Goal: Task Accomplishment & Management: Complete application form

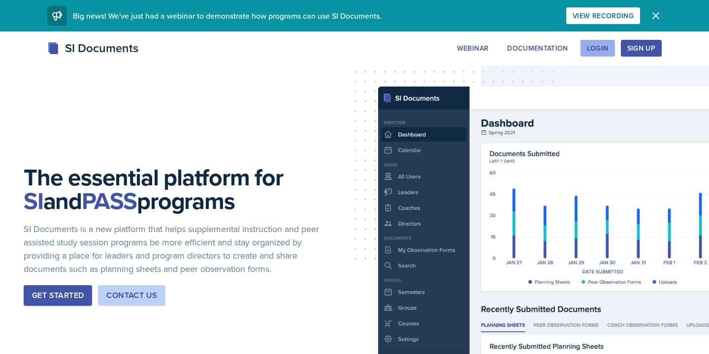
click at [588, 45] on div "Login" at bounding box center [598, 48] width 22 height 8
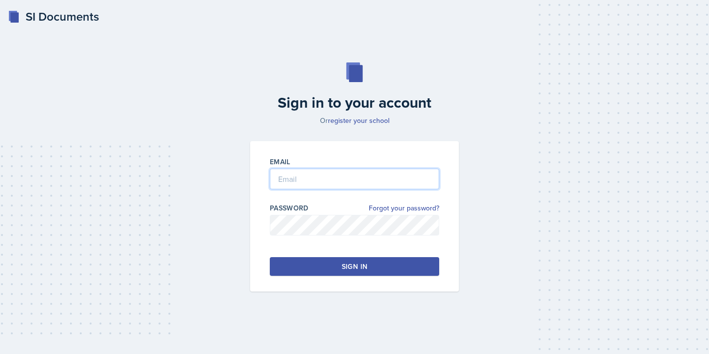
type input "jmg0065@uah.edu"
click at [336, 261] on button "Sign in" at bounding box center [354, 266] width 169 height 19
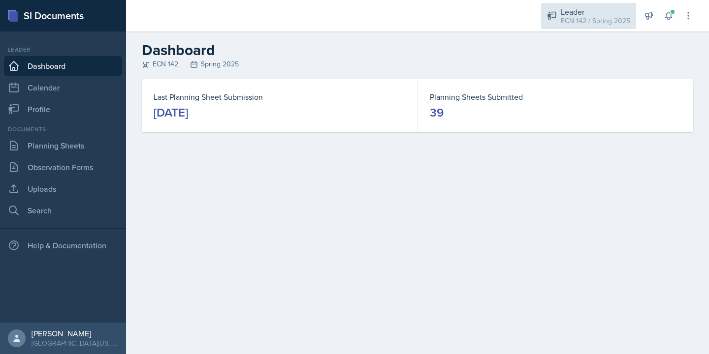
click at [608, 21] on div "ECN 142 / Spring 2025" at bounding box center [595, 21] width 69 height 10
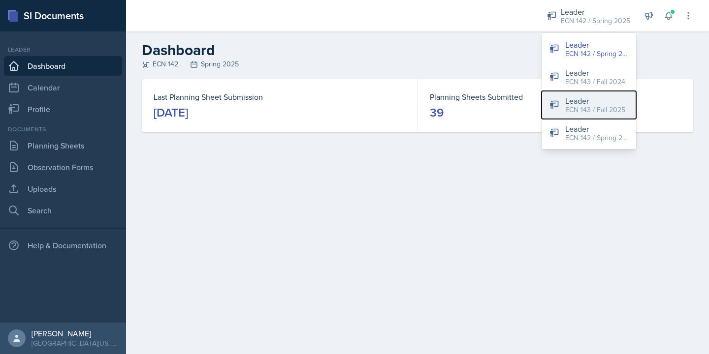
click at [609, 105] on div "ECN 143 / Fall 2025" at bounding box center [595, 110] width 60 height 10
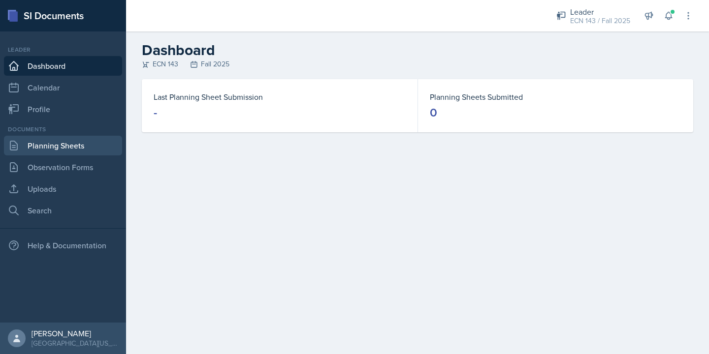
click at [35, 143] on link "Planning Sheets" at bounding box center [63, 146] width 118 height 20
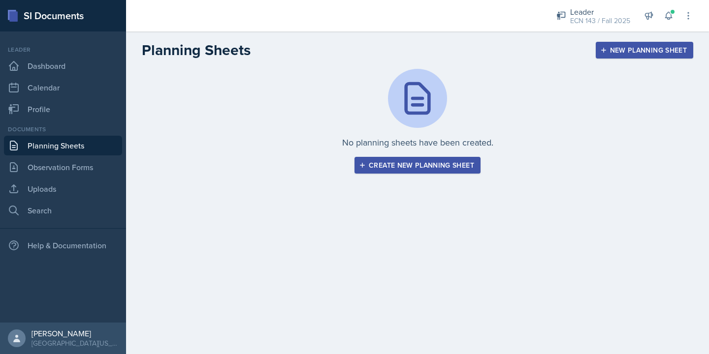
click at [618, 51] on div "New Planning Sheet" at bounding box center [644, 50] width 85 height 8
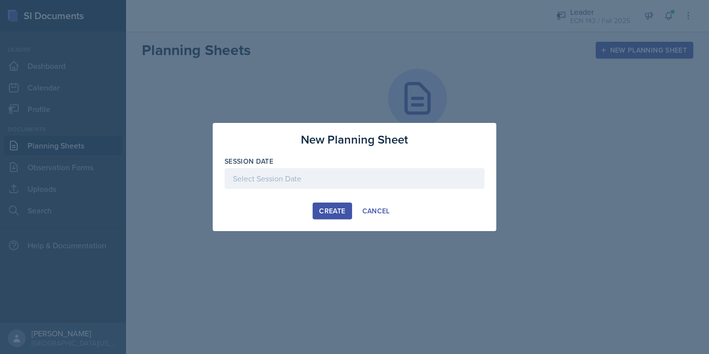
click at [333, 181] on div at bounding box center [354, 178] width 260 height 21
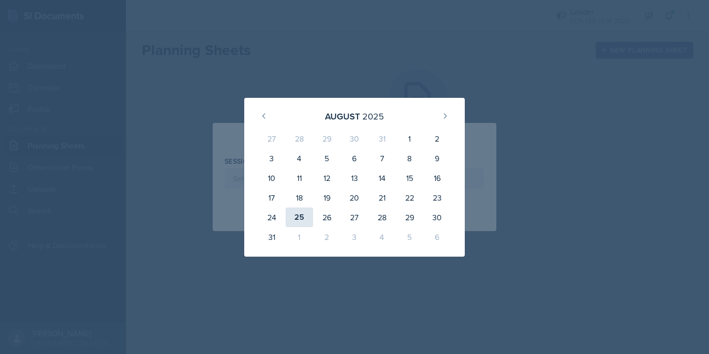
click at [296, 217] on div "25" at bounding box center [299, 218] width 28 height 20
type input "August 25th, 2025"
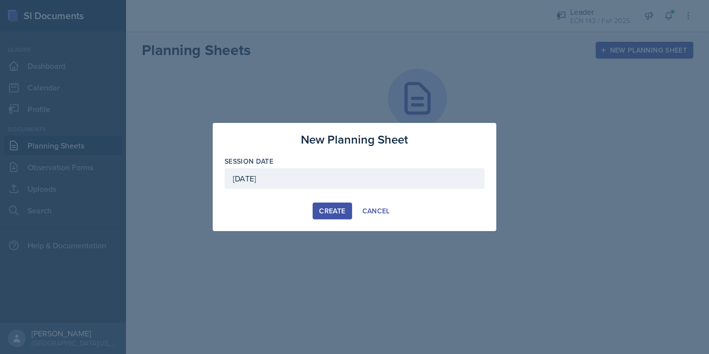
click at [323, 215] on div "Create" at bounding box center [332, 211] width 26 height 8
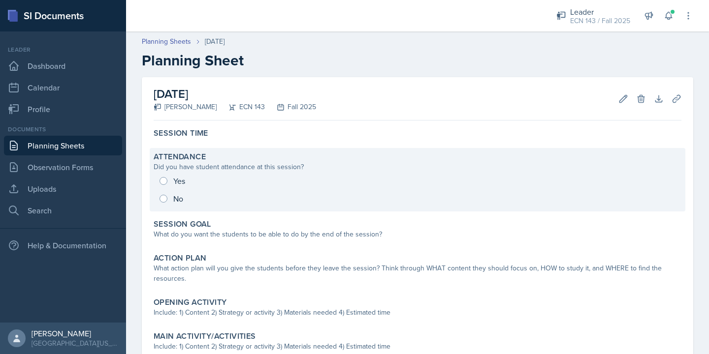
click at [214, 191] on div "Yes No" at bounding box center [418, 189] width 528 height 35
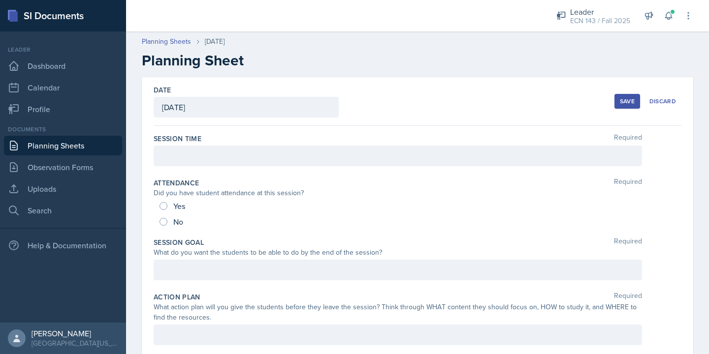
click at [171, 228] on div "No" at bounding box center [172, 222] width 26 height 16
click at [168, 220] on div "No" at bounding box center [172, 222] width 26 height 16
click at [162, 225] on input "No" at bounding box center [163, 222] width 8 height 8
radio input "true"
click at [183, 152] on div at bounding box center [398, 156] width 488 height 21
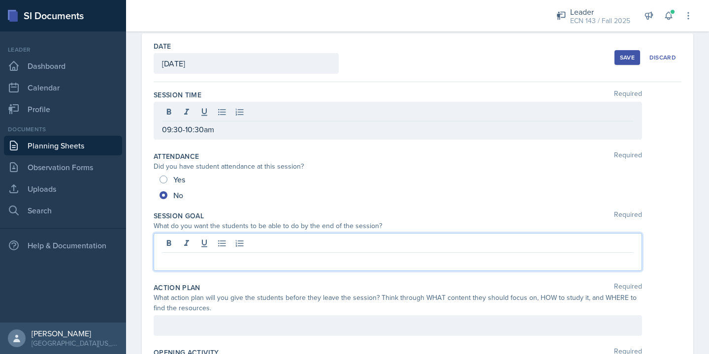
click at [192, 255] on p at bounding box center [398, 261] width 472 height 12
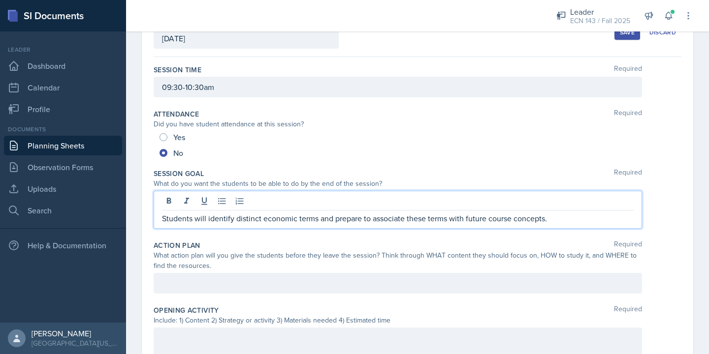
scroll to position [82, 0]
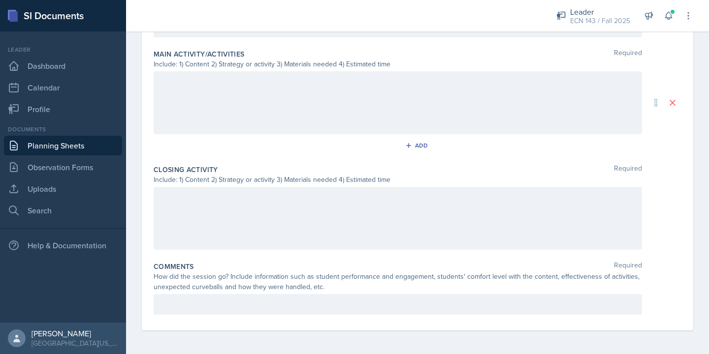
click at [303, 307] on p at bounding box center [398, 305] width 472 height 12
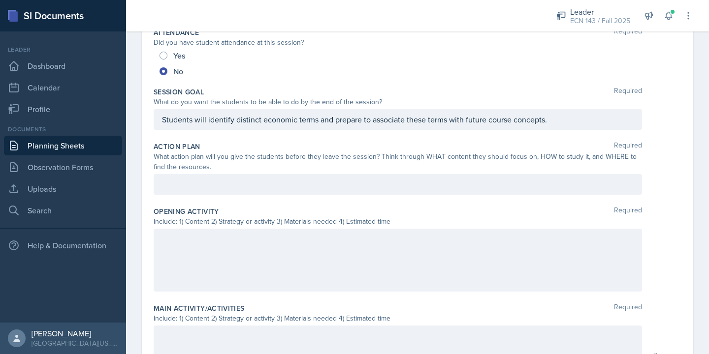
click at [367, 188] on p at bounding box center [398, 185] width 472 height 12
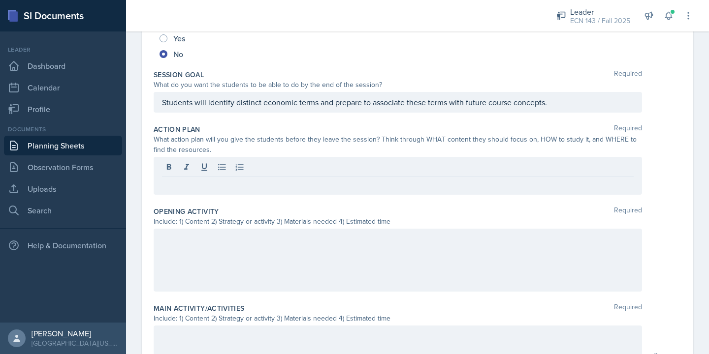
click at [229, 249] on div at bounding box center [398, 260] width 488 height 63
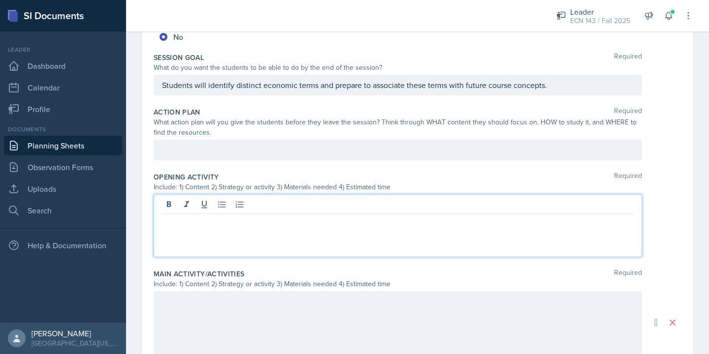
click at [229, 155] on p at bounding box center [398, 150] width 472 height 12
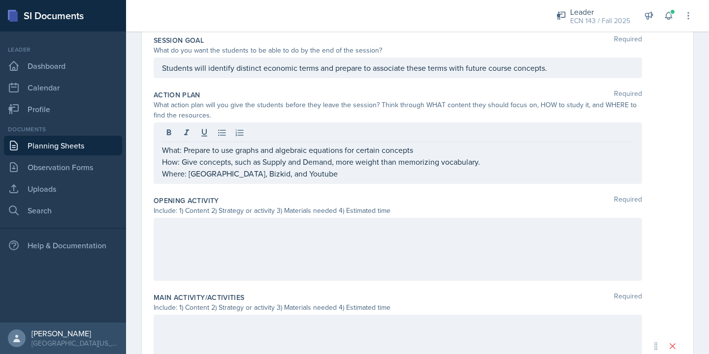
click at [253, 252] on div at bounding box center [398, 249] width 488 height 63
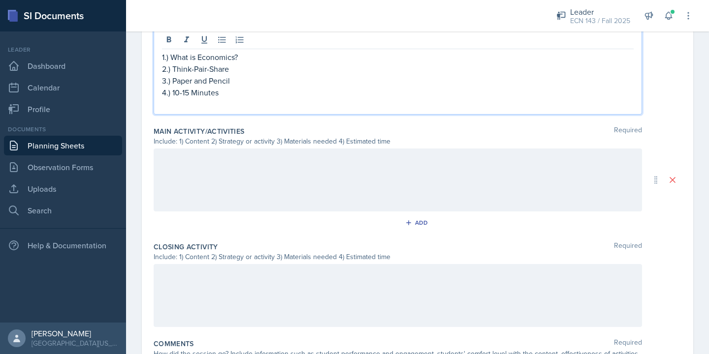
scroll to position [451, 0]
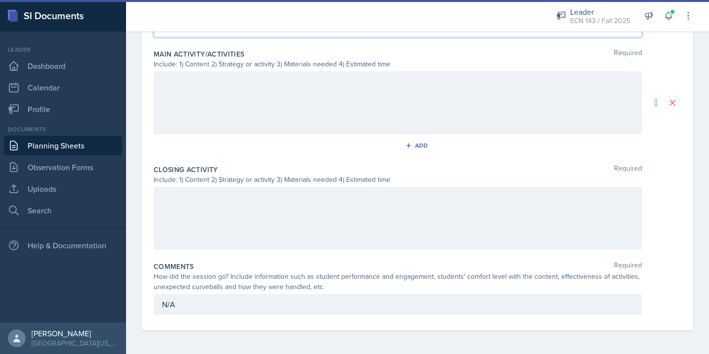
click at [319, 125] on div at bounding box center [398, 102] width 488 height 63
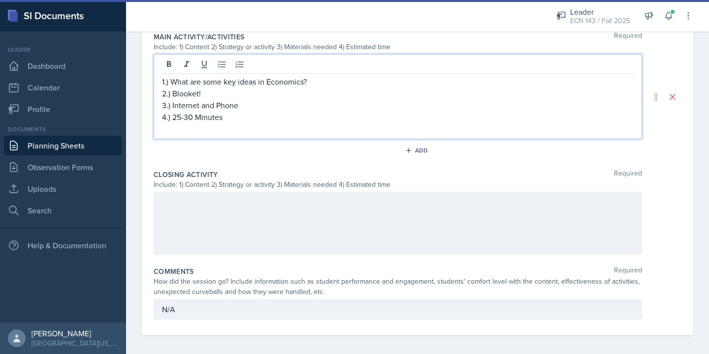
click at [251, 211] on div at bounding box center [398, 223] width 488 height 63
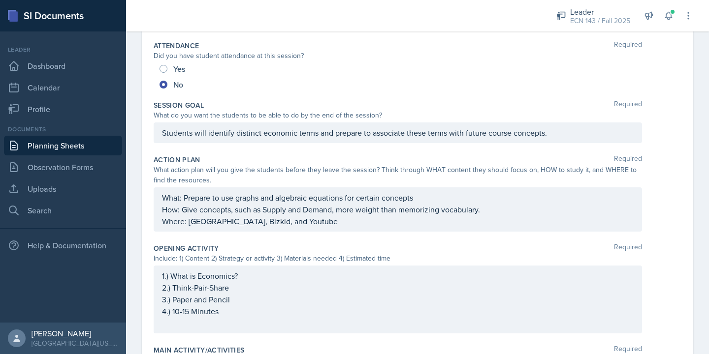
scroll to position [0, 0]
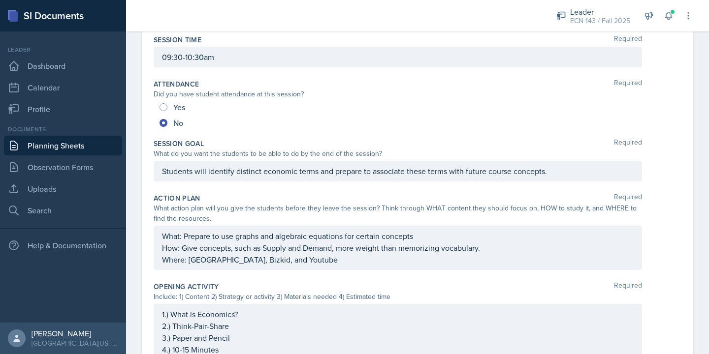
click at [338, 256] on p "Where: Khan Academy, Bizkid, and Youtube" at bounding box center [398, 260] width 472 height 12
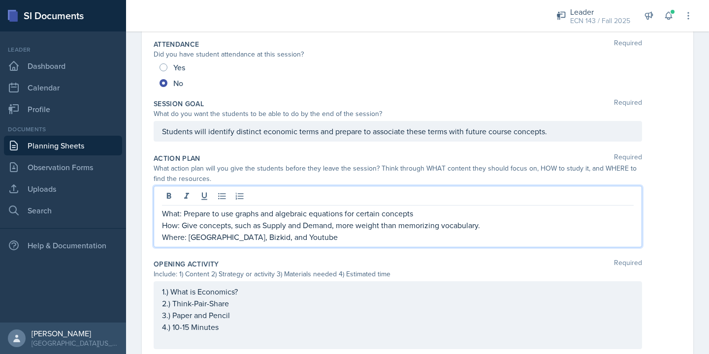
scroll to position [141, 0]
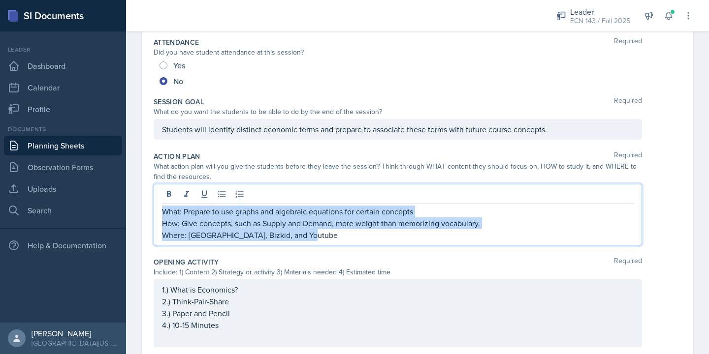
drag, startPoint x: 326, startPoint y: 235, endPoint x: 159, endPoint y: 215, distance: 167.6
click at [159, 215] on div "What: Prepare to use graphs and algebraic equations for certain concepts How: G…" at bounding box center [398, 215] width 488 height 62
copy div "What: Prepare to use graphs and algebraic equations for certain concepts How: G…"
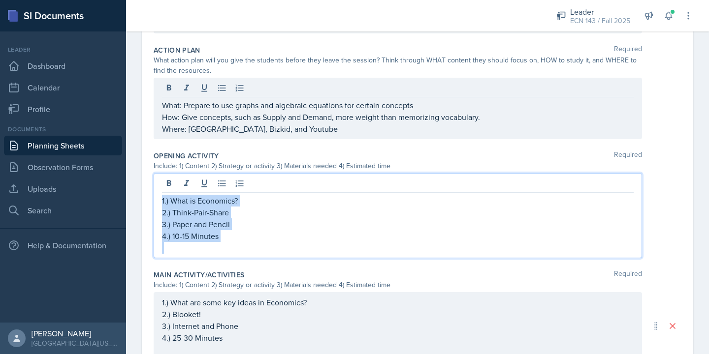
drag, startPoint x: 242, startPoint y: 243, endPoint x: 138, endPoint y: 191, distance: 115.8
click at [138, 191] on div "Date August 25th, 2025 August 2025 27 28 29 30 31 1 2 3 4 5 6 7 8 9 10 11 12 13…" at bounding box center [417, 207] width 583 height 755
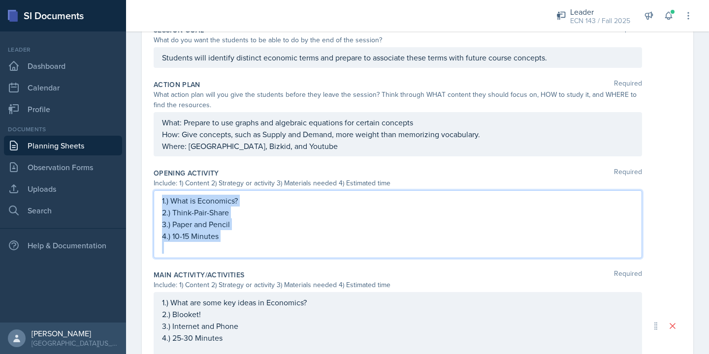
copy div "1.) What is Economics? 2.) Think-Pair-Share 3.) Paper and Pencil 4.) 10-15 Minu…"
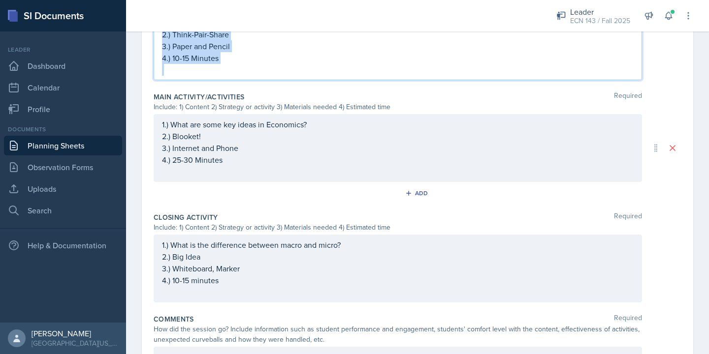
scroll to position [461, 0]
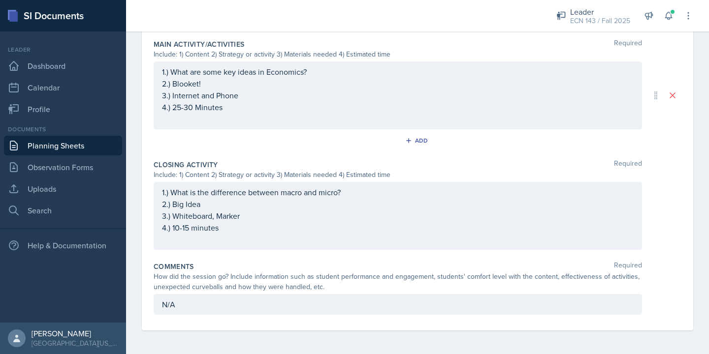
click at [233, 107] on p "4.) 25-30 Minutes" at bounding box center [398, 107] width 472 height 12
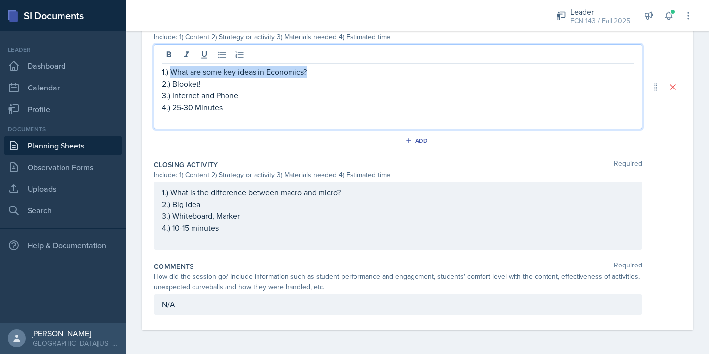
drag, startPoint x: 321, startPoint y: 73, endPoint x: 174, endPoint y: 72, distance: 147.7
click at [174, 72] on p "1.) What are some key ideas in Economics?" at bounding box center [398, 72] width 472 height 12
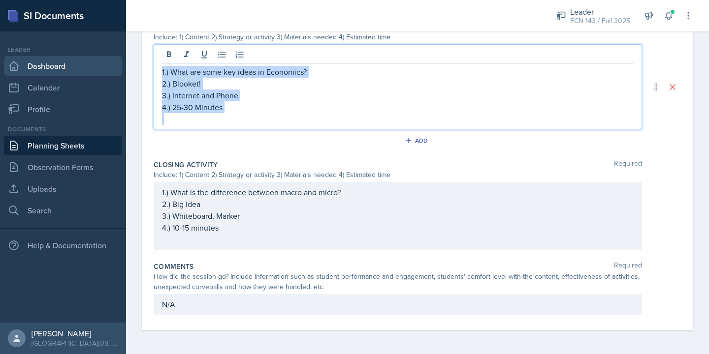
drag, startPoint x: 243, startPoint y: 114, endPoint x: 120, endPoint y: 65, distance: 132.5
click at [120, 65] on div "SI Documents Leader Dashboard Calendar Profile Documents Planning Sheets Observ…" at bounding box center [354, 177] width 709 height 354
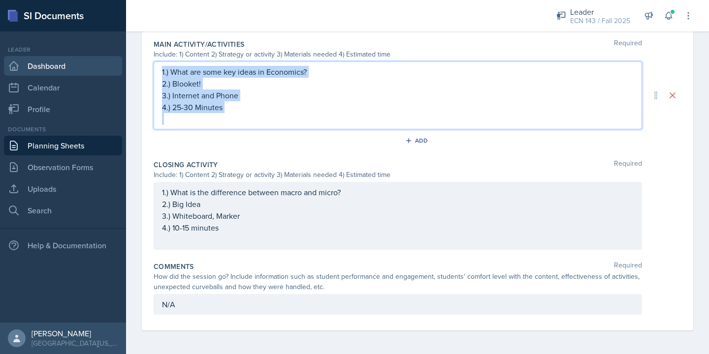
copy div "1.) What are some key ideas in Economics? 2.) Blooket! 3.) Internet and Phone 4…"
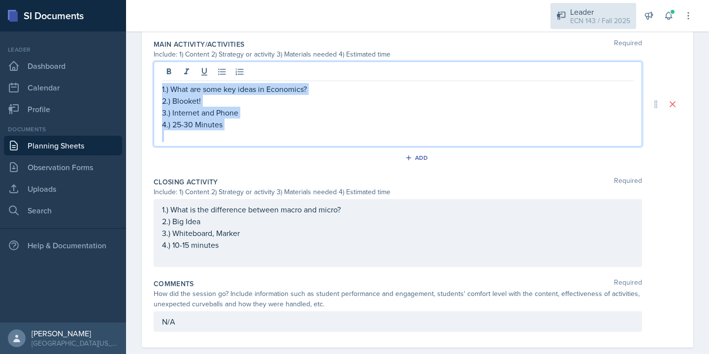
scroll to position [461, 0]
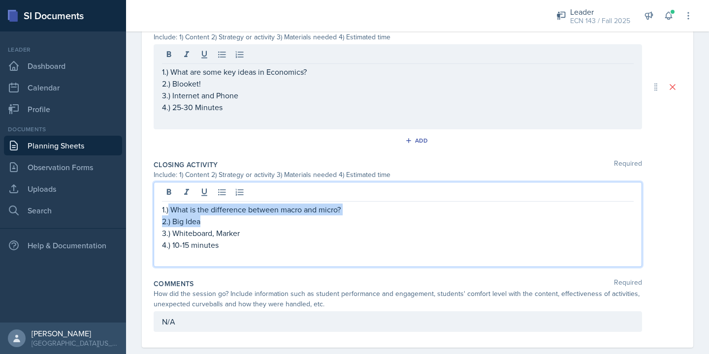
drag, startPoint x: 238, startPoint y: 225, endPoint x: 169, endPoint y: 215, distance: 69.2
click at [169, 215] on div "1.) What is the difference between macro and micro? 2.) Big Idea 3.) Whiteboard…" at bounding box center [398, 233] width 472 height 59
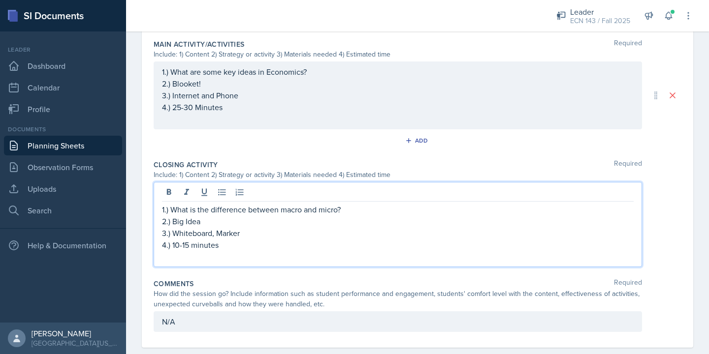
click at [220, 238] on p "3.) Whiteboard, Marker" at bounding box center [398, 233] width 472 height 12
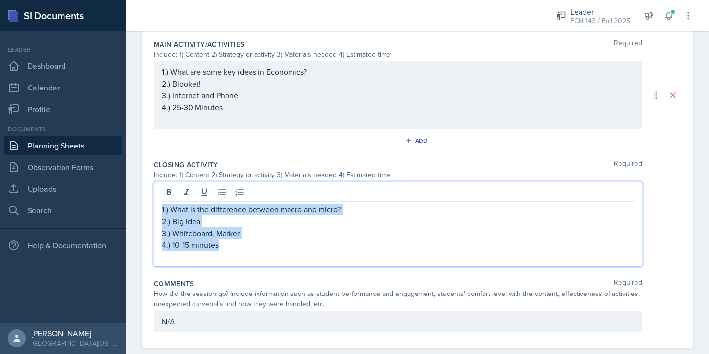
drag, startPoint x: 221, startPoint y: 244, endPoint x: 133, endPoint y: 212, distance: 94.2
click at [133, 212] on div "Date August 25th, 2025 August 2025 27 28 29 30 31 1 2 3 4 5 6 7 8 9 10 11 12 13…" at bounding box center [417, 3] width 583 height 738
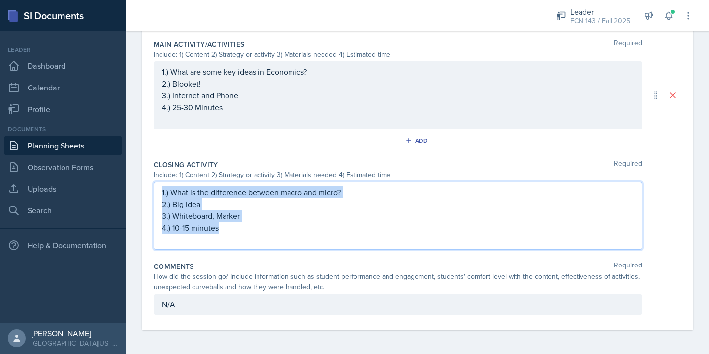
scroll to position [426, 0]
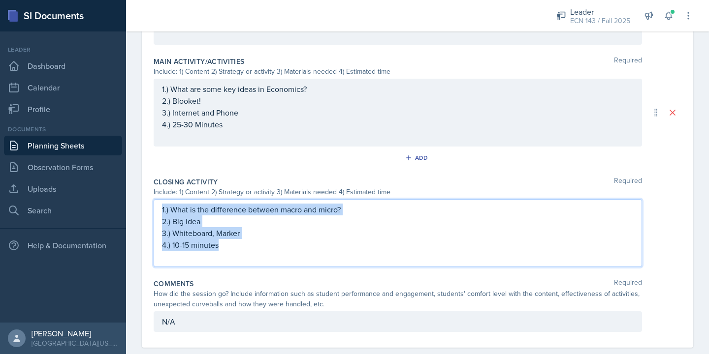
copy div "1.) What is the difference between macro and micro? 2.) Big Idea 3.) Whiteboard…"
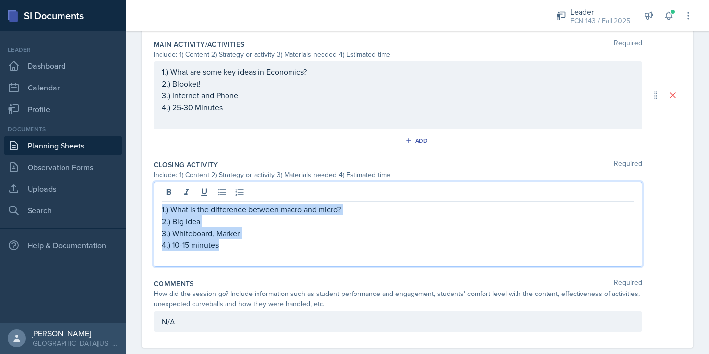
scroll to position [0, 0]
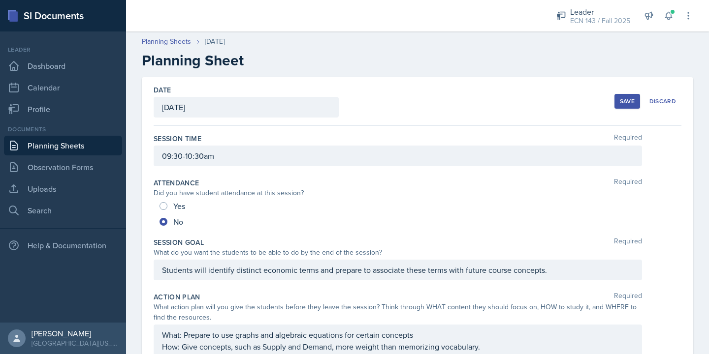
click at [616, 101] on button "Save" at bounding box center [627, 101] width 26 height 15
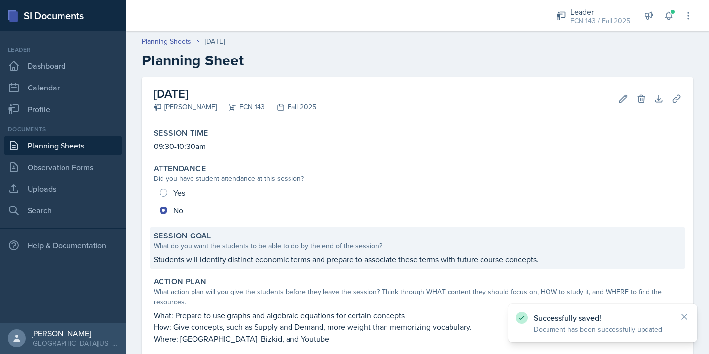
scroll to position [388, 0]
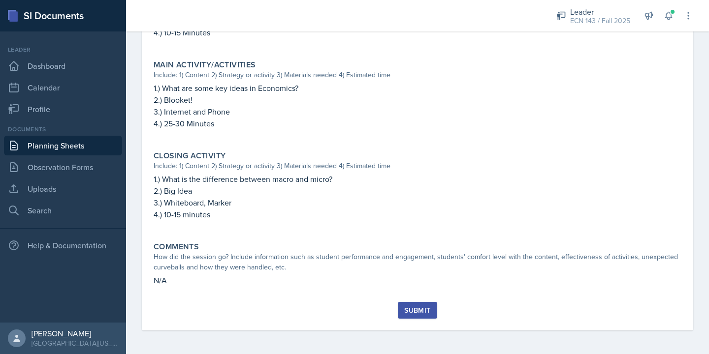
click at [405, 313] on div "Submit" at bounding box center [417, 311] width 26 height 8
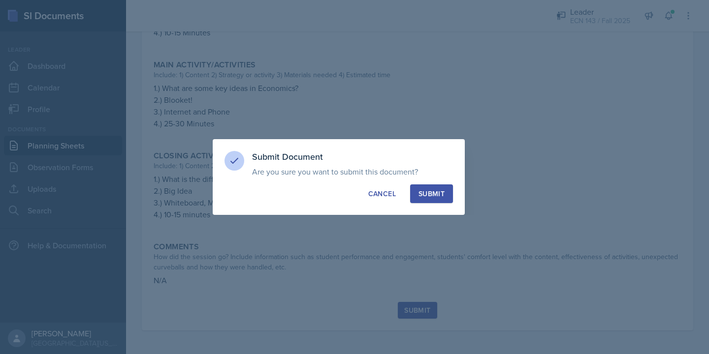
click at [434, 195] on div "Submit" at bounding box center [431, 194] width 26 height 10
radio input "true"
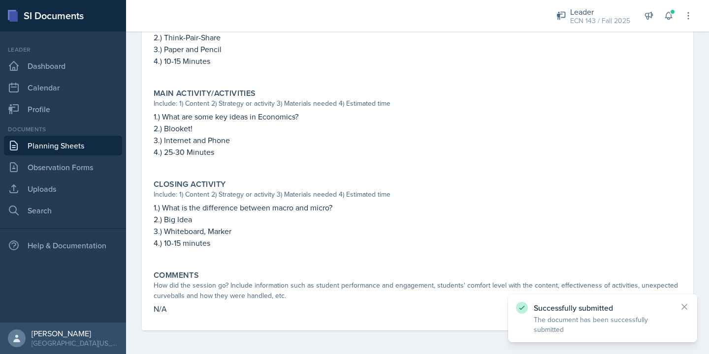
scroll to position [0, 0]
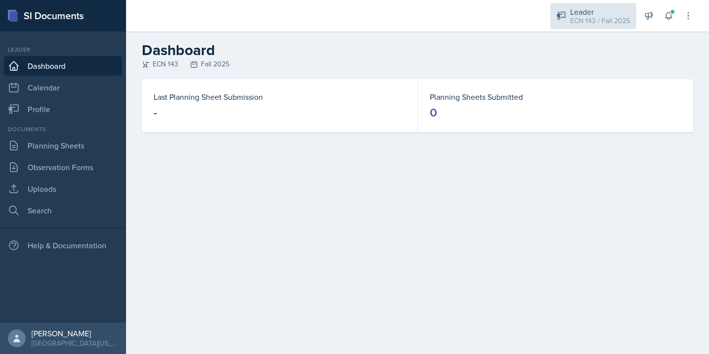
click at [586, 17] on div "ECN 143 / Fall 2025" at bounding box center [600, 21] width 60 height 10
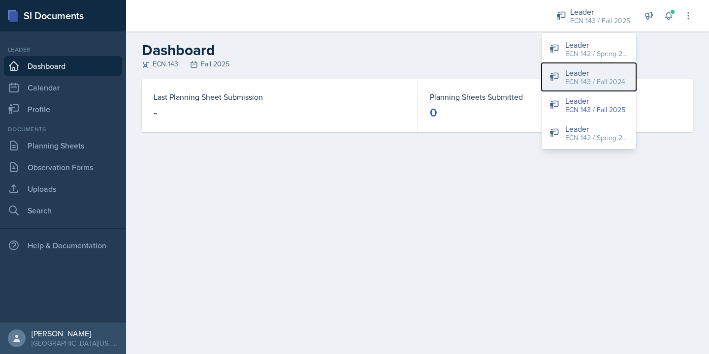
click at [581, 75] on div "Leader" at bounding box center [595, 73] width 60 height 12
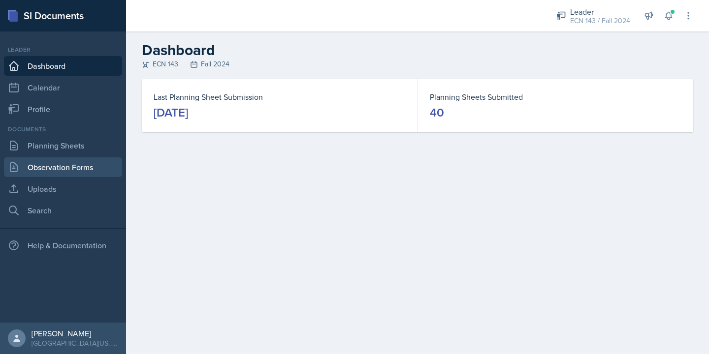
click at [44, 161] on link "Observation Forms" at bounding box center [63, 167] width 118 height 20
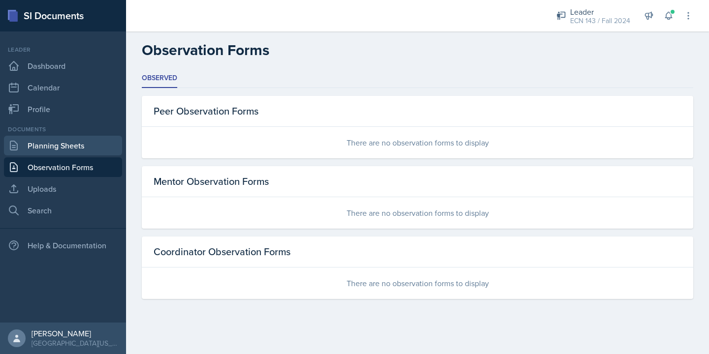
click at [58, 146] on link "Planning Sheets" at bounding box center [63, 146] width 118 height 20
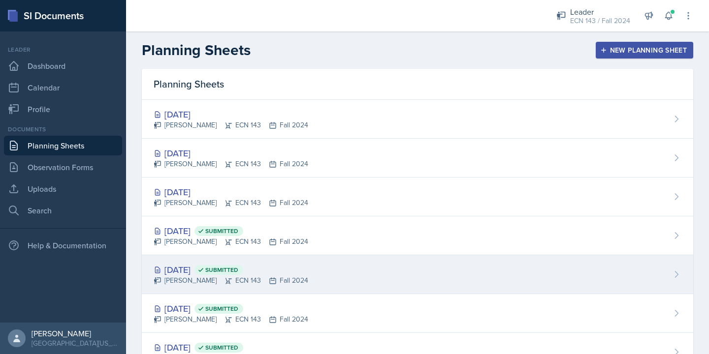
scroll to position [1441, 0]
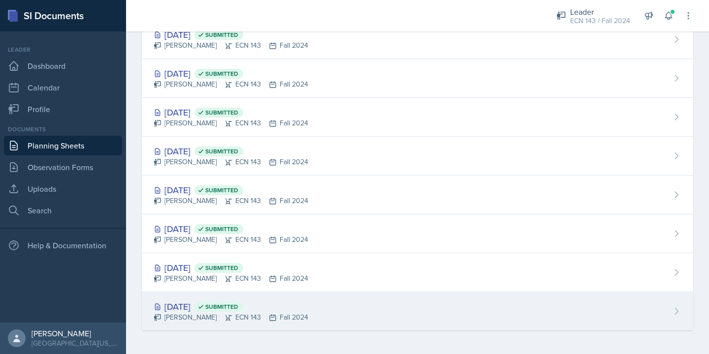
click at [166, 312] on div "Aug 26th, 2024 Submitted" at bounding box center [231, 306] width 155 height 13
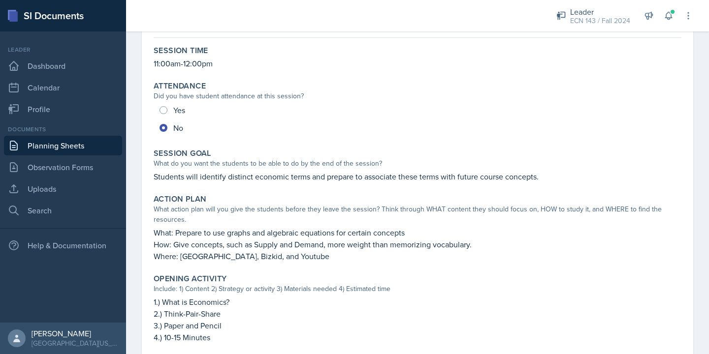
scroll to position [85, 0]
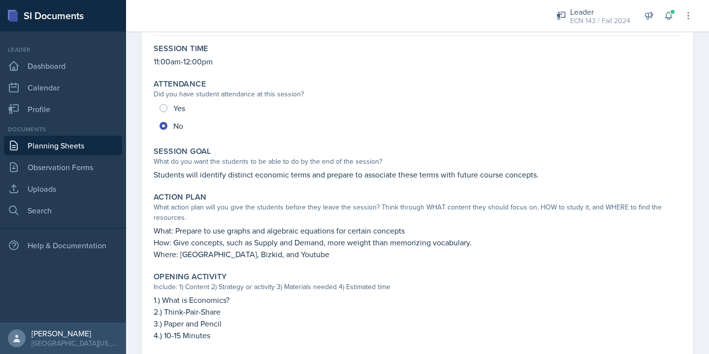
click at [268, 175] on p "Students will identify distinct economic terms and prepare to associate these t…" at bounding box center [418, 175] width 528 height 12
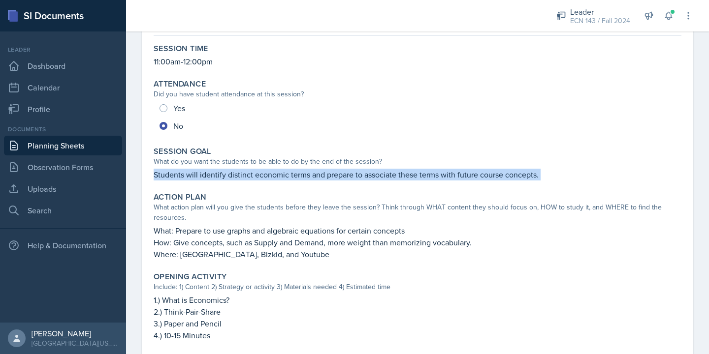
click at [268, 175] on p "Students will identify distinct economic terms and prepare to associate these t…" at bounding box center [418, 175] width 528 height 12
copy div "Students will identify distinct economic terms and prepare to associate these t…"
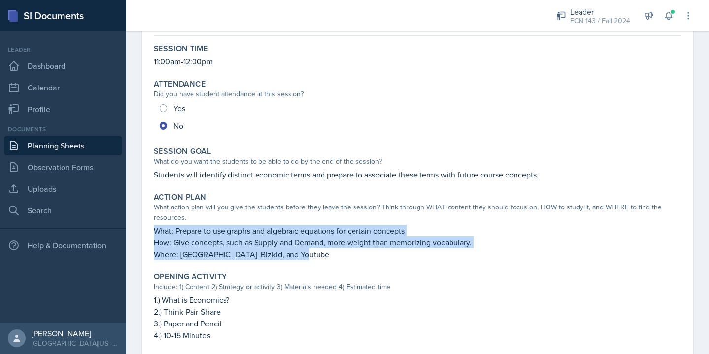
drag, startPoint x: 154, startPoint y: 231, endPoint x: 340, endPoint y: 250, distance: 187.0
click at [340, 250] on div "What: Prepare to use graphs and algebraic equations for certain concepts How: G…" at bounding box center [418, 242] width 528 height 35
copy div "What: Prepare to use graphs and algebraic equations for certain concepts How: G…"
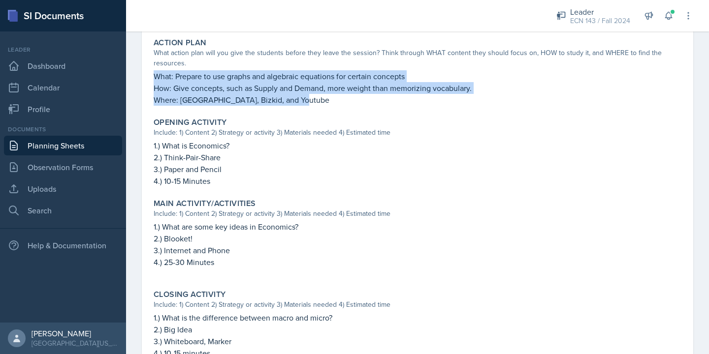
scroll to position [227, 0]
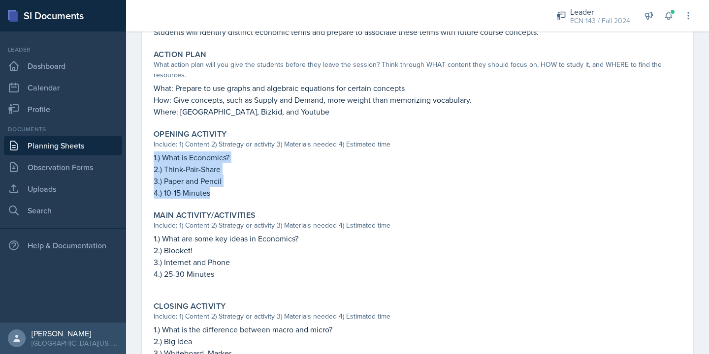
drag, startPoint x: 231, startPoint y: 188, endPoint x: 127, endPoint y: 152, distance: 109.4
click at [127, 152] on div "August 26th, 2024 Submitted Jacob Green ECN 143 Fall 2024 Edit Delete View Comm…" at bounding box center [417, 163] width 583 height 627
copy div "1.) What is Economics? 2.) Think-Pair-Share 3.) Paper and Pencil 4.) 10-15 Minu…"
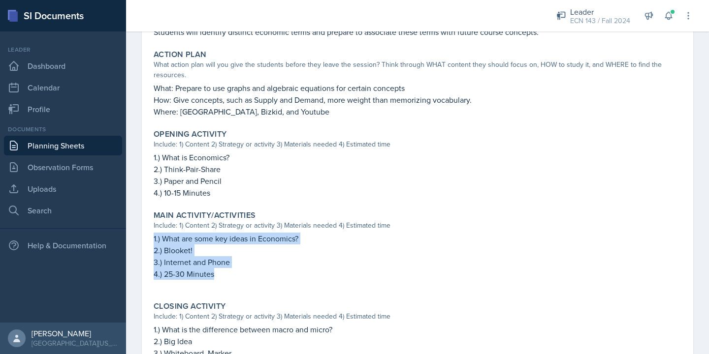
drag, startPoint x: 226, startPoint y: 276, endPoint x: 138, endPoint y: 242, distance: 94.4
click at [138, 242] on div "August 26th, 2024 Submitted Jacob Green ECN 143 Fall 2024 Edit Delete View Comm…" at bounding box center [417, 163] width 583 height 627
copy div "1.) What are some key ideas in Economics? 2.) Blooket! 3.) Internet and Phone 4…"
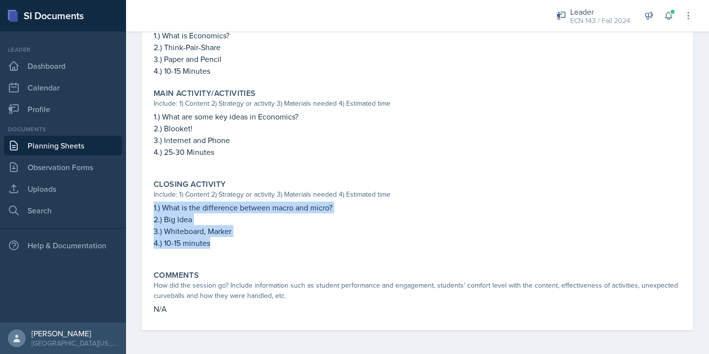
drag, startPoint x: 235, startPoint y: 248, endPoint x: 149, endPoint y: 206, distance: 95.8
click at [149, 206] on div "August 26th, 2024 Submitted Jacob Green ECN 143 Fall 2024 Edit Delete View Comm…" at bounding box center [417, 29] width 551 height 603
copy div "1.) What is the difference between macro and micro? 2.) Big Idea 3.) Whiteboard…"
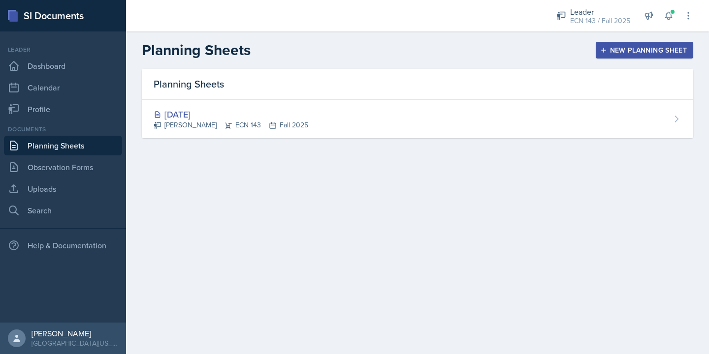
click at [636, 53] on div "New Planning Sheet" at bounding box center [644, 50] width 85 height 8
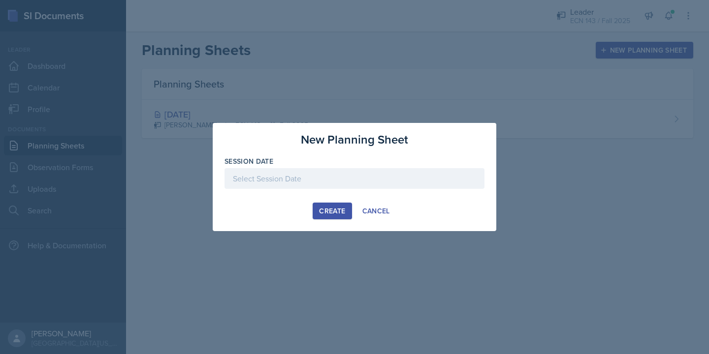
click at [327, 177] on div at bounding box center [354, 178] width 260 height 21
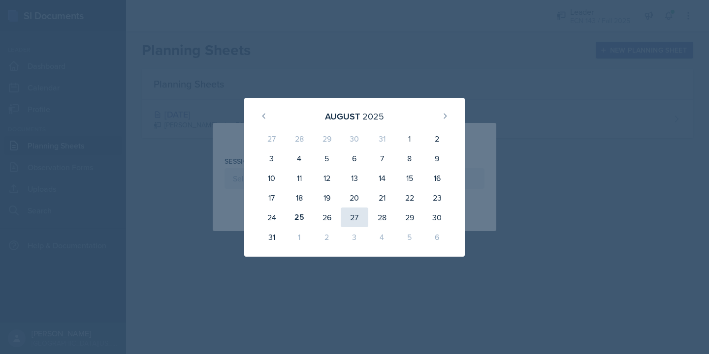
click at [348, 215] on div "27" at bounding box center [355, 218] width 28 height 20
type input "August 27th, 2025"
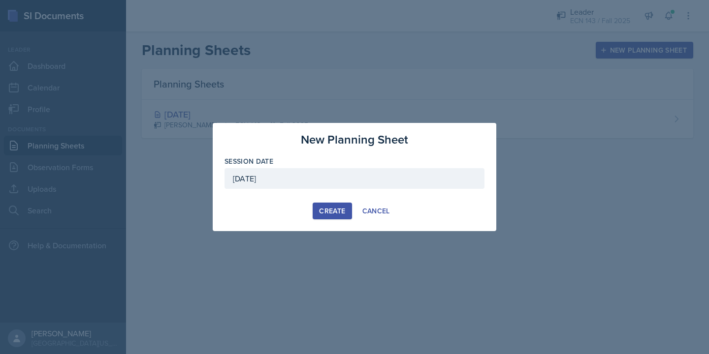
click at [333, 210] on div "Create" at bounding box center [332, 211] width 26 height 8
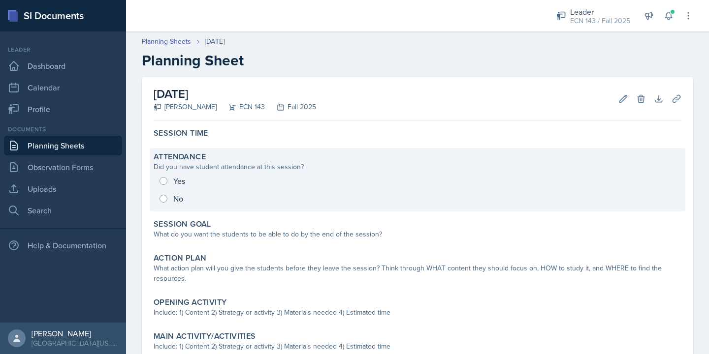
click at [221, 165] on div "Did you have student attendance at this session?" at bounding box center [418, 167] width 528 height 10
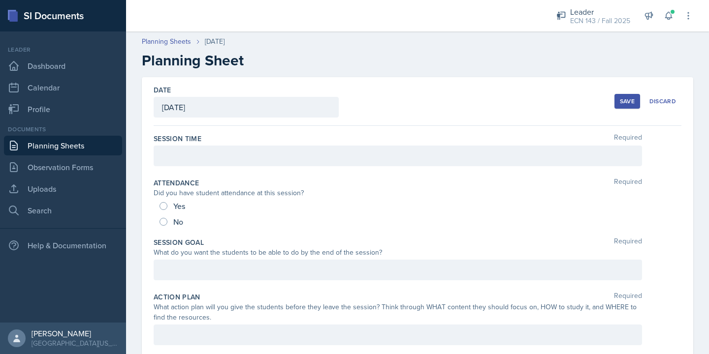
click at [211, 153] on div at bounding box center [398, 156] width 488 height 21
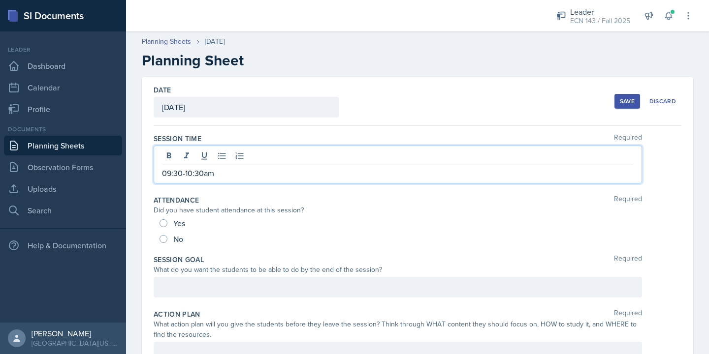
click at [168, 241] on div "No" at bounding box center [172, 239] width 26 height 16
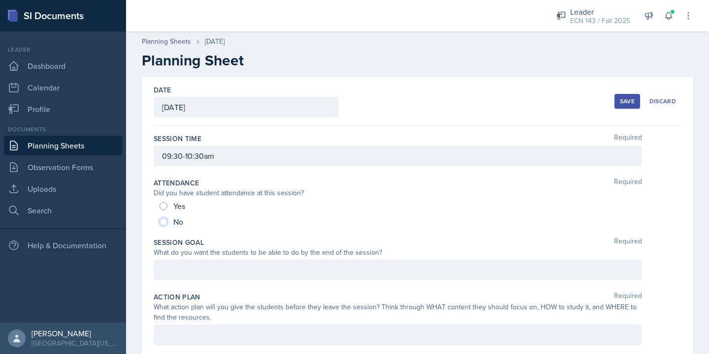
click at [163, 223] on input "No" at bounding box center [163, 222] width 8 height 8
radio input "true"
click at [180, 254] on div "What do you want the students to be able to do by the end of the session?" at bounding box center [398, 253] width 488 height 10
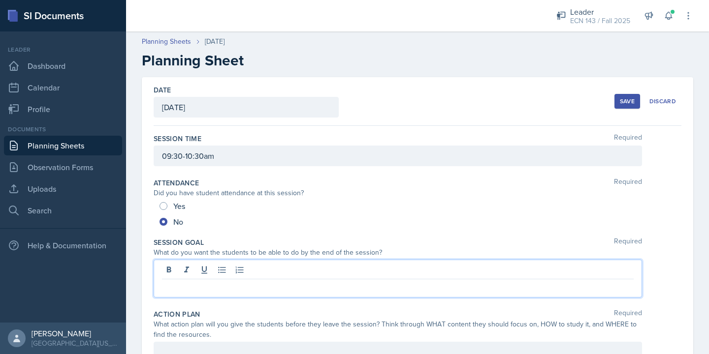
click at [182, 270] on div at bounding box center [398, 279] width 488 height 38
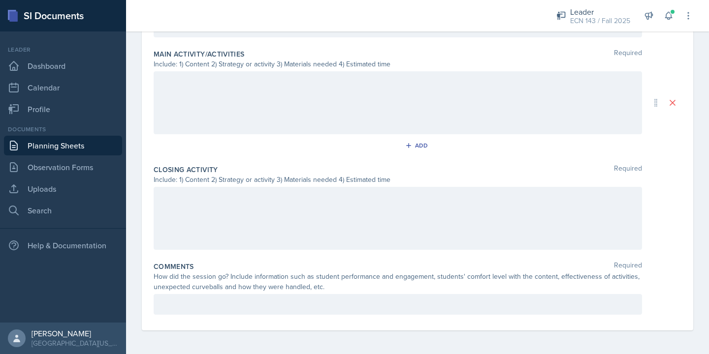
click at [200, 299] on p at bounding box center [398, 305] width 472 height 12
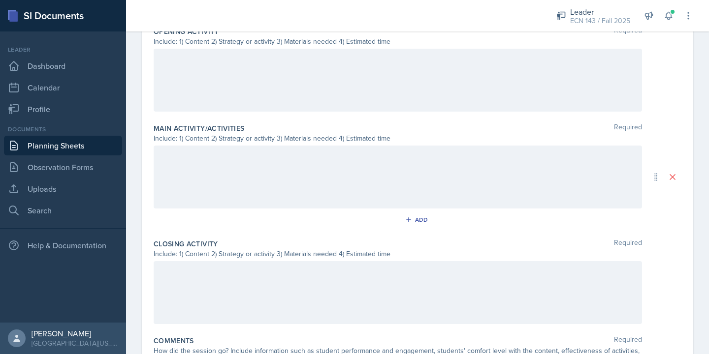
click at [285, 70] on div at bounding box center [398, 80] width 488 height 63
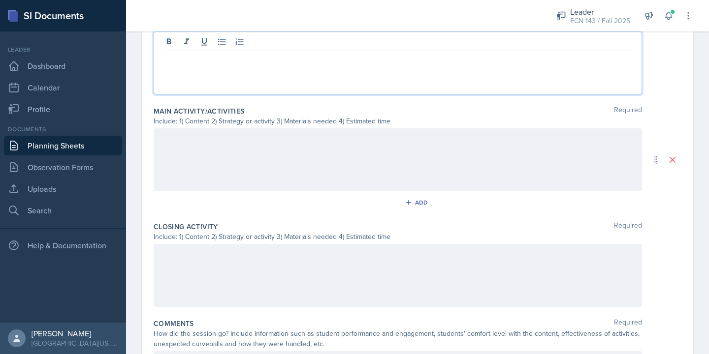
click at [285, 72] on div at bounding box center [398, 62] width 488 height 63
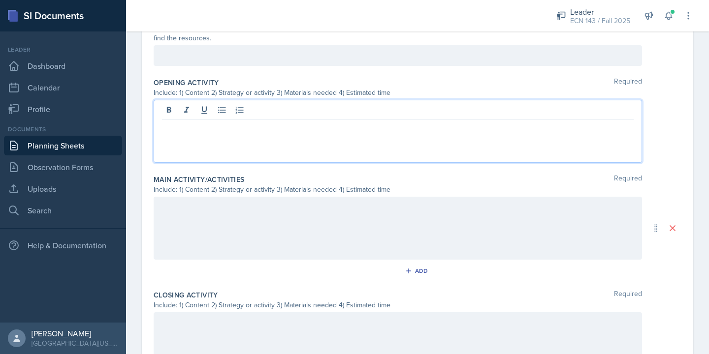
click at [274, 60] on p at bounding box center [398, 56] width 472 height 12
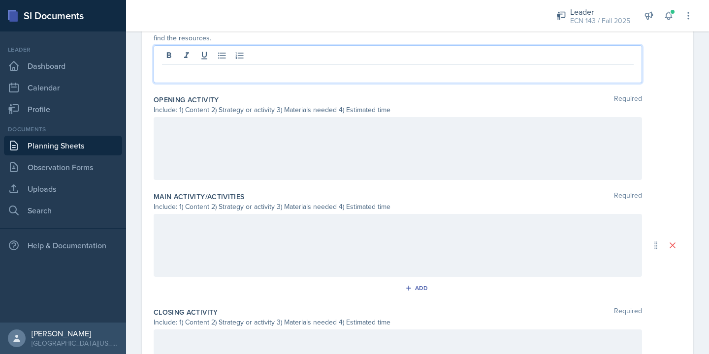
scroll to position [297, 0]
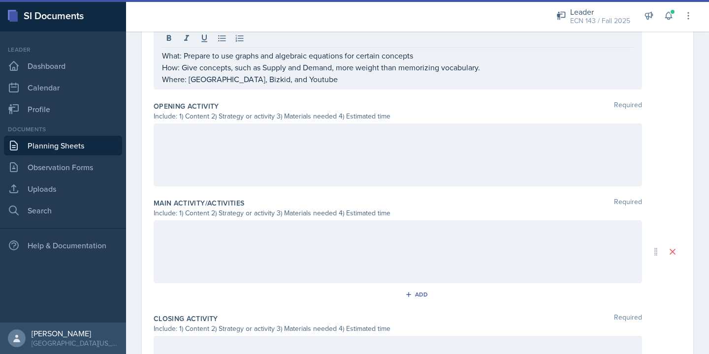
click at [291, 141] on div at bounding box center [398, 155] width 488 height 63
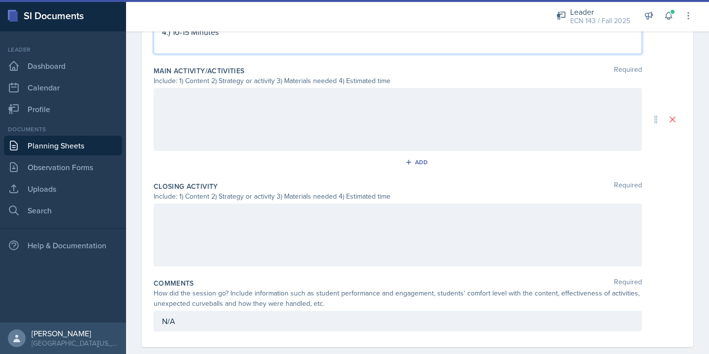
scroll to position [451, 0]
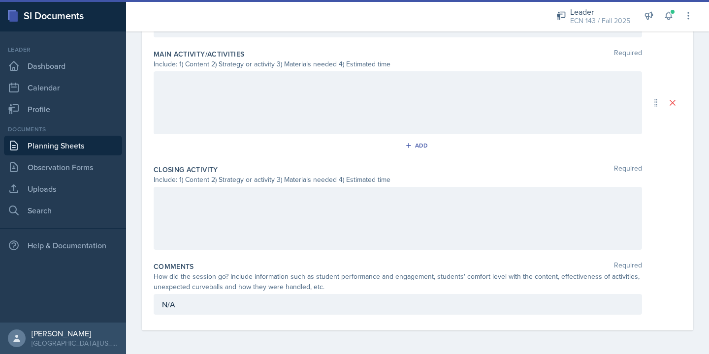
click at [429, 66] on div "Include: 1) Content 2) Strategy or activity 3) Materials needed 4) Estimated ti…" at bounding box center [398, 64] width 488 height 10
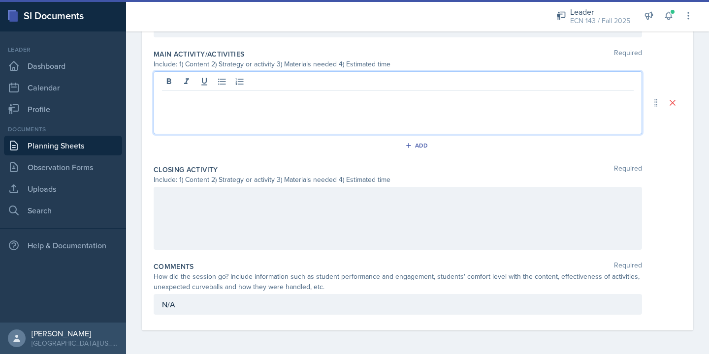
click at [421, 80] on div at bounding box center [398, 102] width 488 height 63
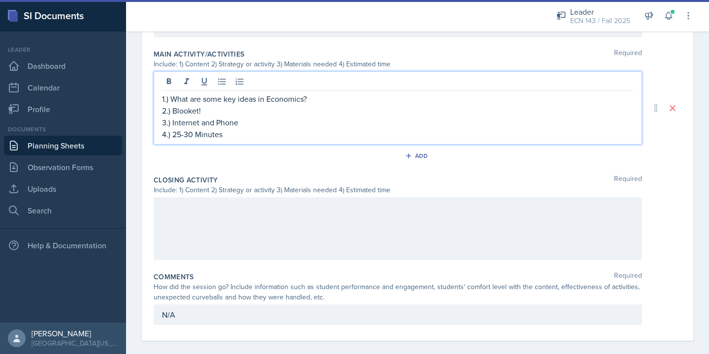
click at [361, 202] on div at bounding box center [398, 228] width 488 height 63
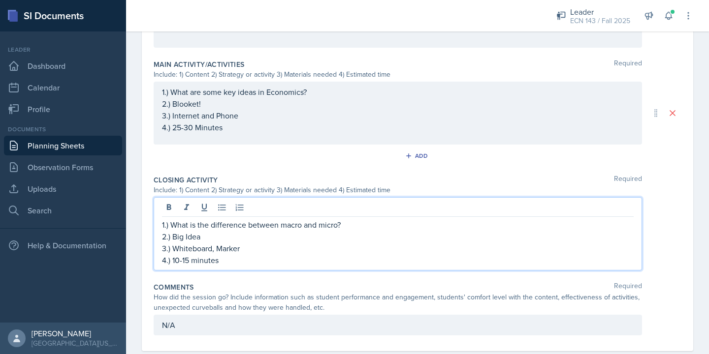
scroll to position [0, 0]
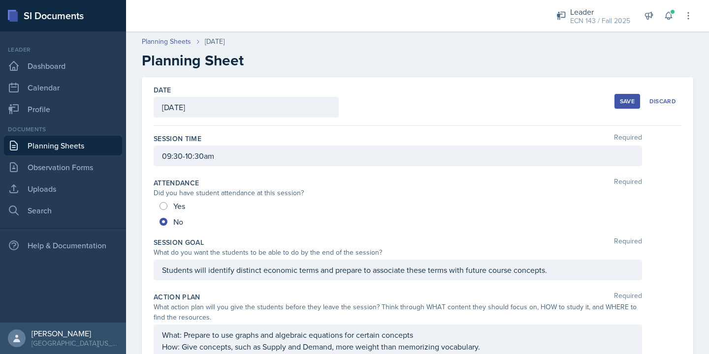
click at [621, 109] on div "Save Discard" at bounding box center [647, 101] width 67 height 23
click at [627, 100] on div "Save" at bounding box center [627, 101] width 15 height 8
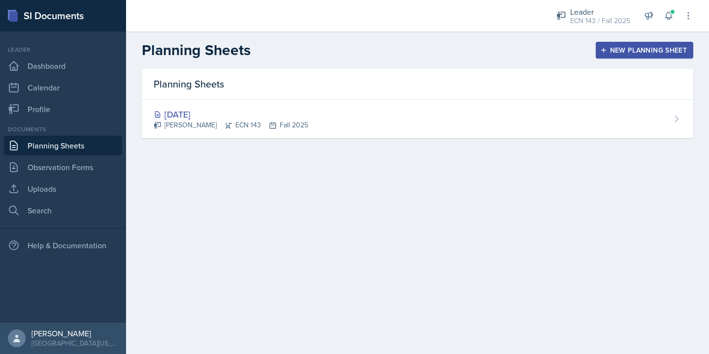
click at [617, 49] on div "New Planning Sheet" at bounding box center [644, 50] width 85 height 8
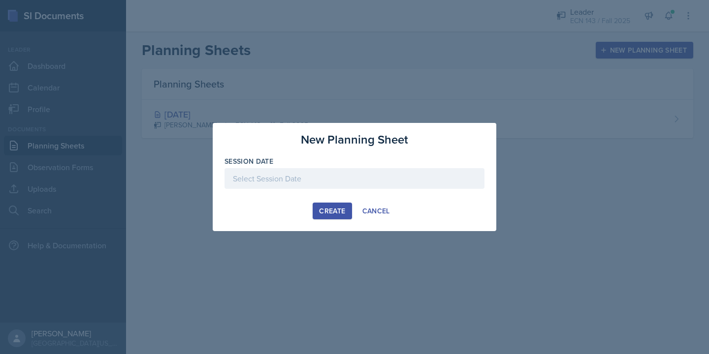
click at [292, 179] on div at bounding box center [354, 178] width 260 height 21
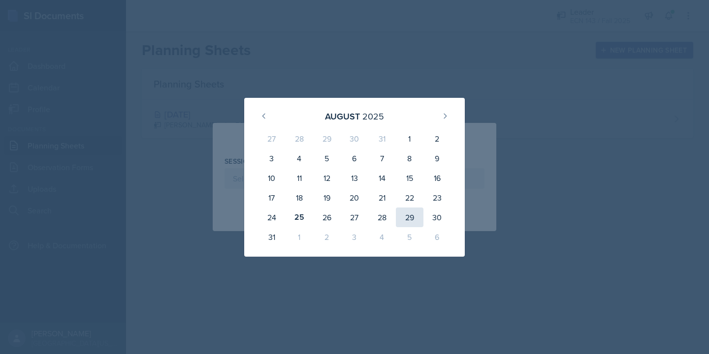
click at [401, 214] on div "29" at bounding box center [410, 218] width 28 height 20
type input "August 29th, 2025"
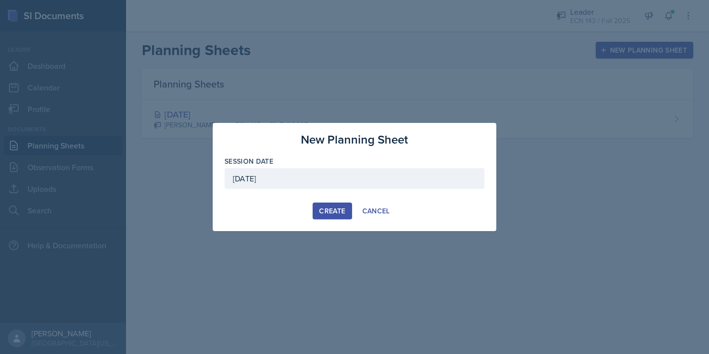
click at [317, 213] on button "Create" at bounding box center [332, 211] width 39 height 17
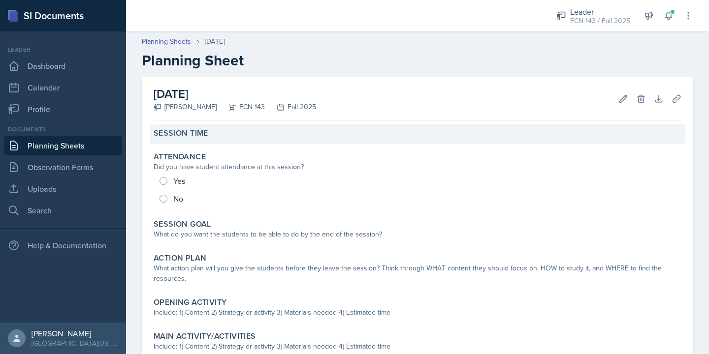
click at [302, 143] on div "Session Time" at bounding box center [417, 135] width 535 height 20
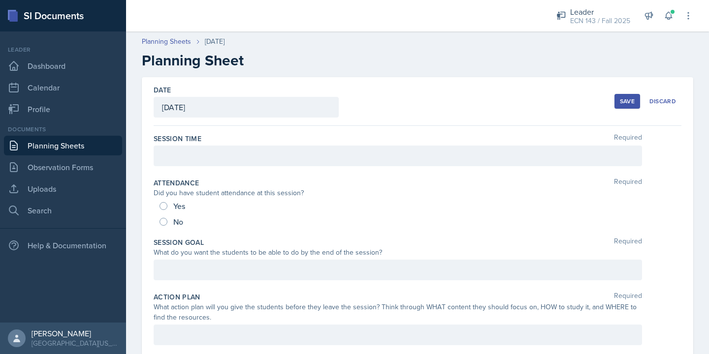
click at [275, 154] on div at bounding box center [398, 156] width 488 height 21
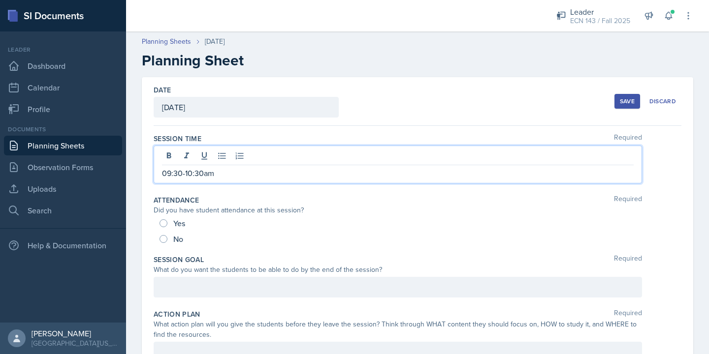
click at [176, 232] on div "No" at bounding box center [172, 239] width 26 height 16
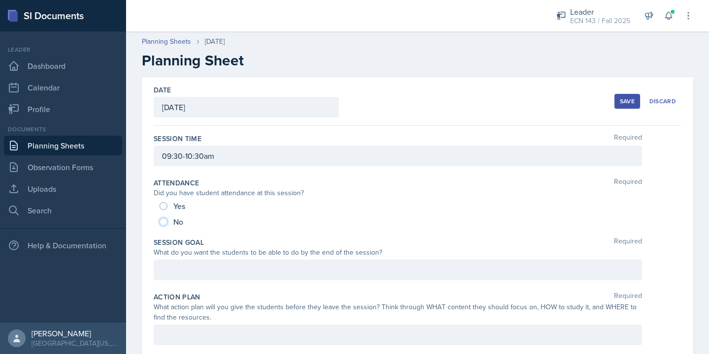
click at [164, 224] on input "No" at bounding box center [163, 222] width 8 height 8
radio input "true"
click at [176, 266] on div at bounding box center [398, 270] width 488 height 21
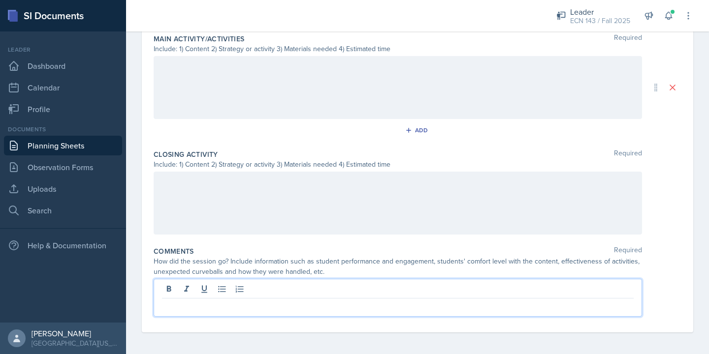
click at [190, 304] on p at bounding box center [398, 307] width 472 height 12
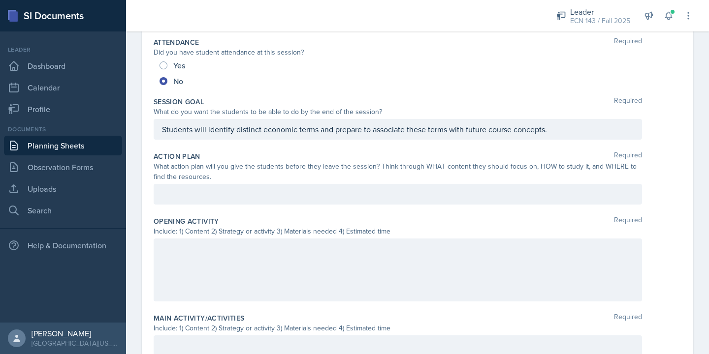
scroll to position [148, 0]
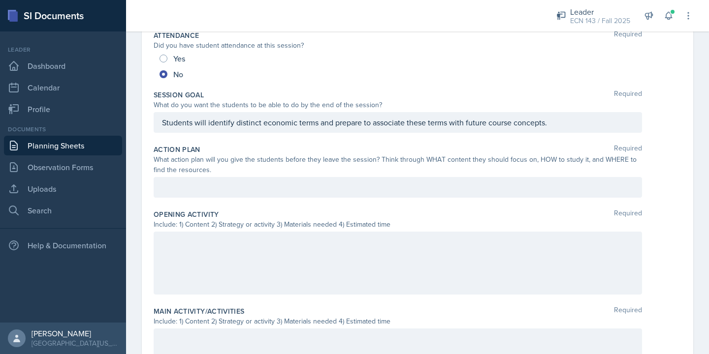
click at [257, 189] on div at bounding box center [398, 187] width 488 height 21
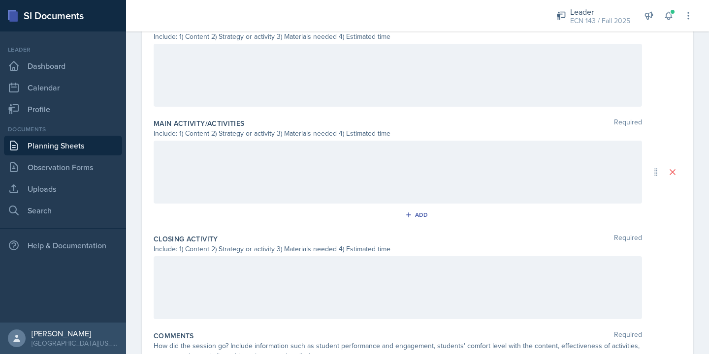
scroll to position [382, 0]
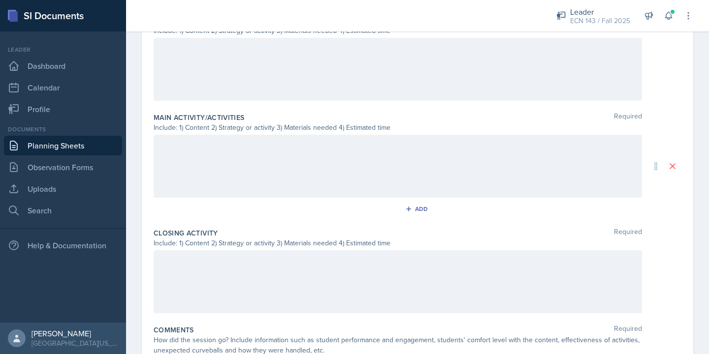
click at [287, 74] on div at bounding box center [398, 69] width 488 height 63
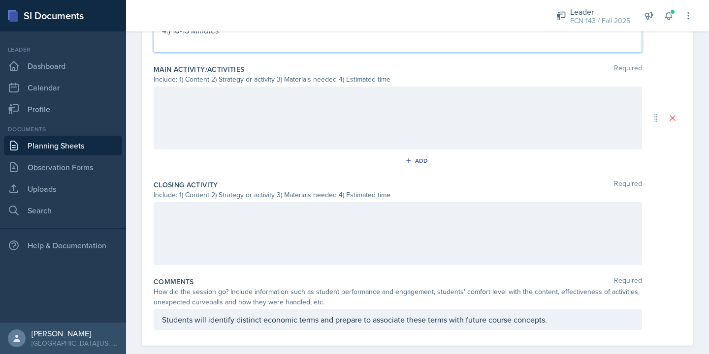
scroll to position [451, 0]
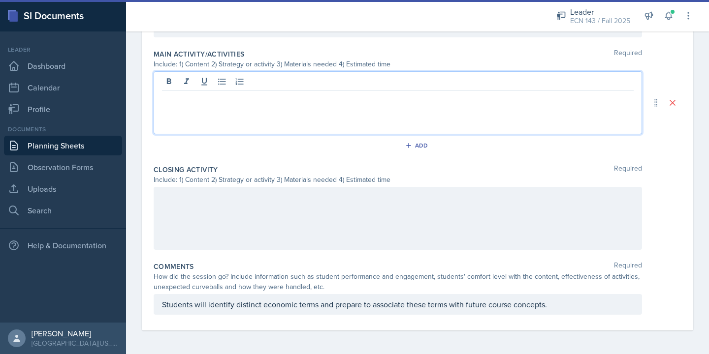
click at [355, 84] on div at bounding box center [398, 102] width 488 height 63
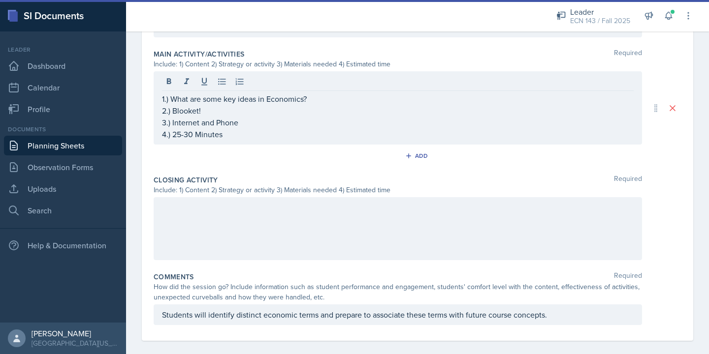
click at [360, 221] on div at bounding box center [398, 228] width 488 height 63
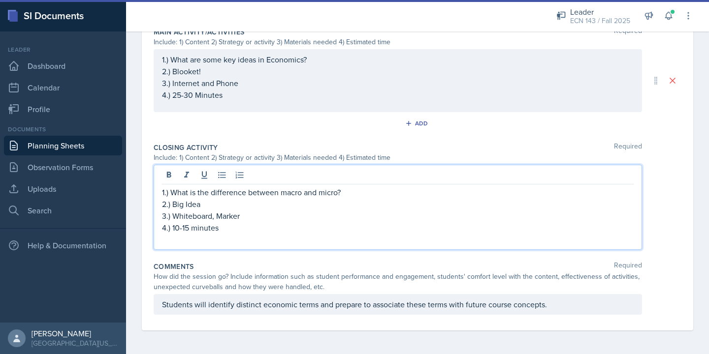
click at [344, 308] on p "Students will identify distinct economic terms and prepare to associate these t…" at bounding box center [398, 305] width 472 height 12
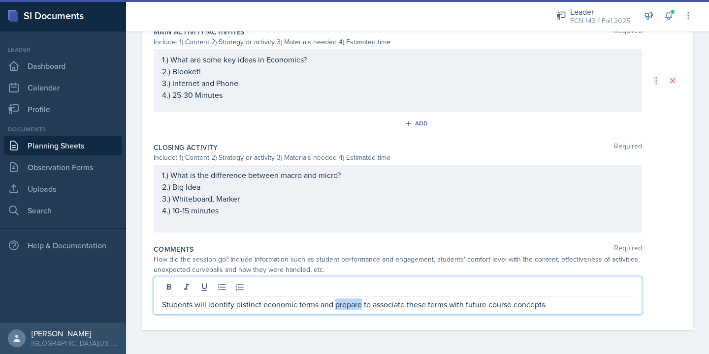
click at [344, 308] on p "Students will identify distinct economic terms and prepare to associate these t…" at bounding box center [398, 305] width 472 height 12
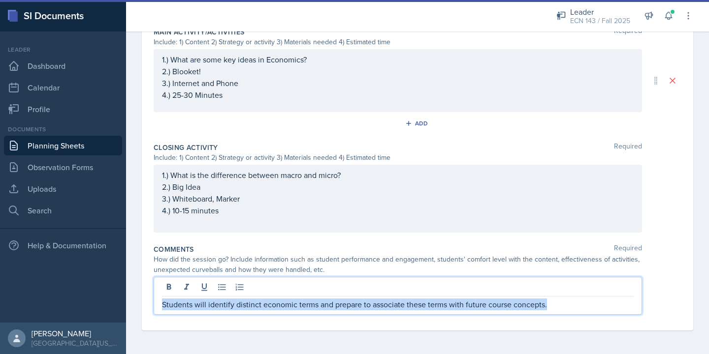
click at [344, 308] on p "Students will identify distinct economic terms and prepare to associate these t…" at bounding box center [398, 305] width 472 height 12
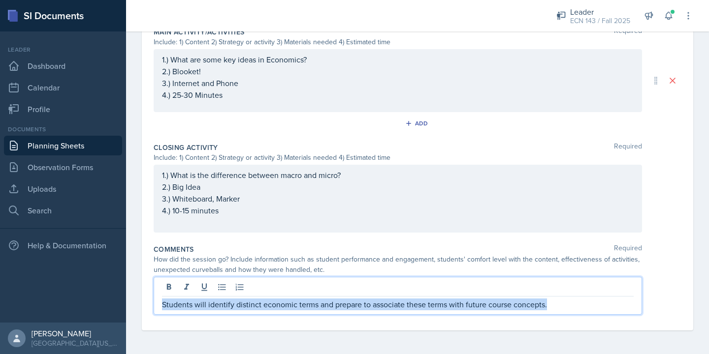
copy p "Students will identify distinct economic terms and prepare to associate these t…"
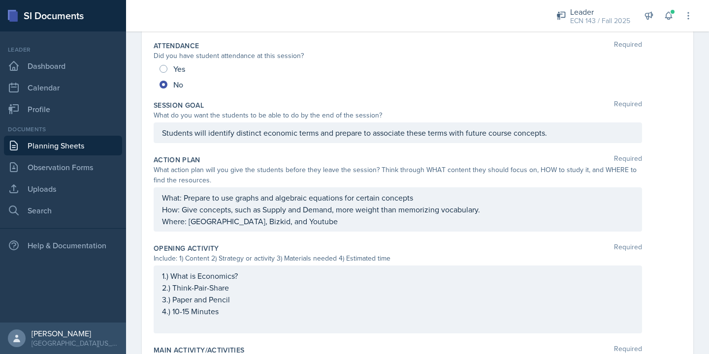
scroll to position [137, 0]
click at [140, 145] on div "Date August 29th, 2025 August 2025 27 28 29 30 31 1 2 3 4 5 6 7 8 9 10 11 12 13…" at bounding box center [417, 306] width 583 height 733
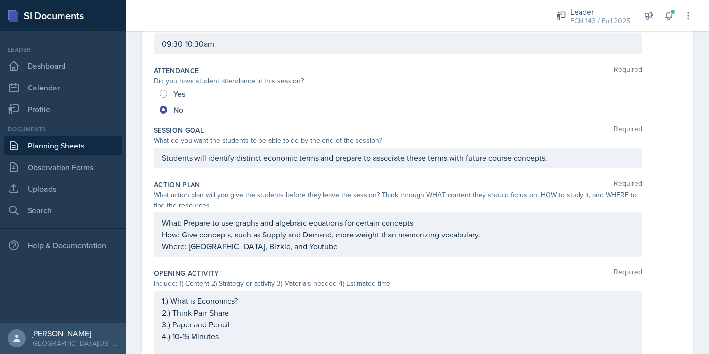
scroll to position [0, 0]
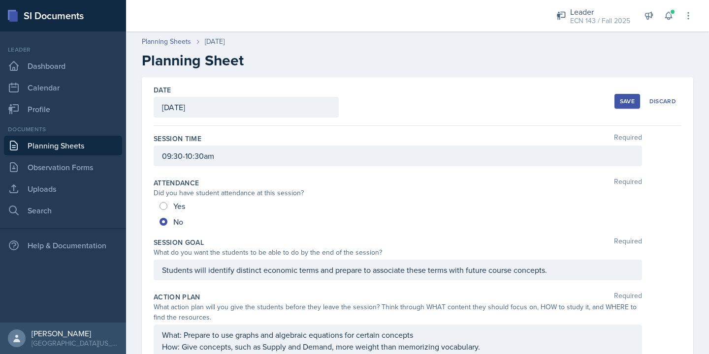
click at [618, 95] on button "Save" at bounding box center [627, 101] width 26 height 15
